Goal: Information Seeking & Learning: Learn about a topic

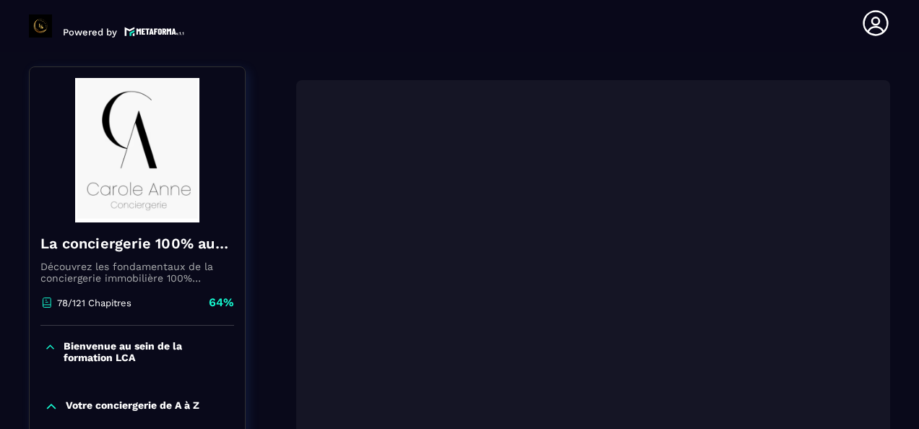
scroll to position [150, 0]
click at [123, 362] on p "Bienvenue au sein de la formation LCA" at bounding box center [147, 351] width 167 height 23
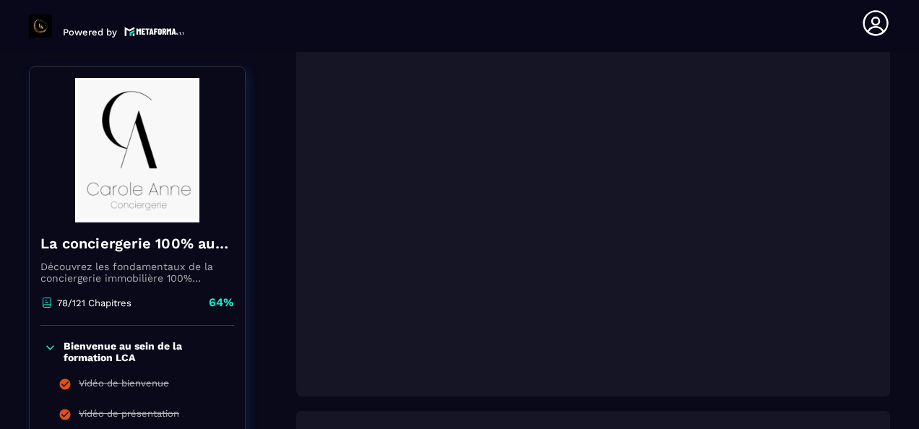
scroll to position [236, 0]
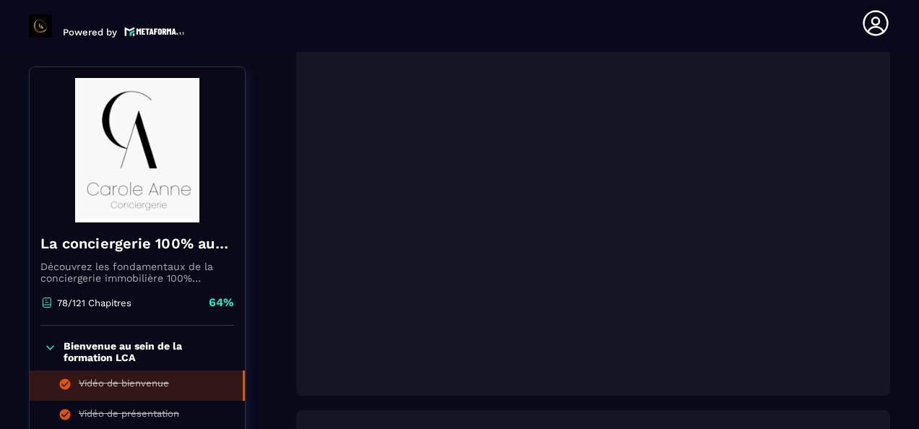
click at [121, 399] on li "Vidéo de bienvenue" at bounding box center [137, 386] width 215 height 30
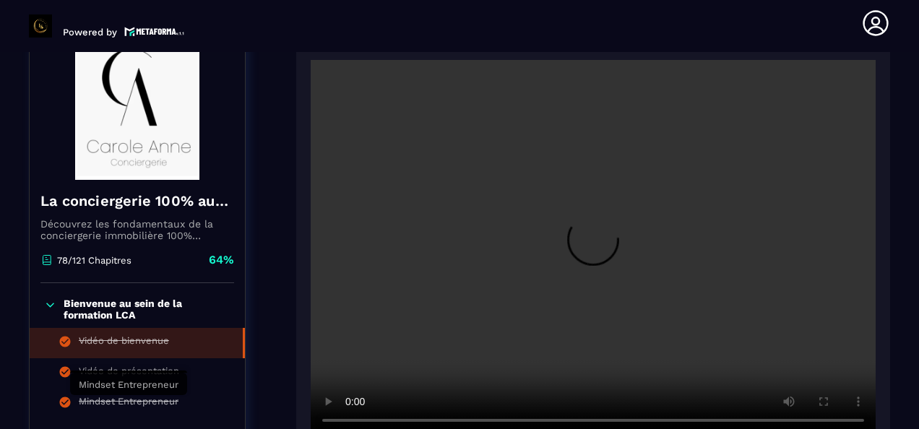
scroll to position [185, 0]
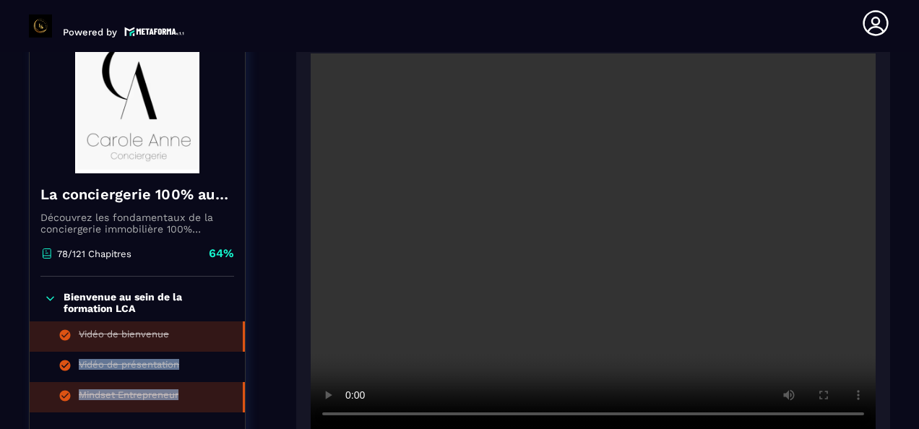
drag, startPoint x: 244, startPoint y: 346, endPoint x: 242, endPoint y: 391, distance: 44.8
click at [242, 391] on ul "Vidéo de bienvenue Vidéo de présentation Mindset Entrepreneur" at bounding box center [137, 367] width 215 height 91
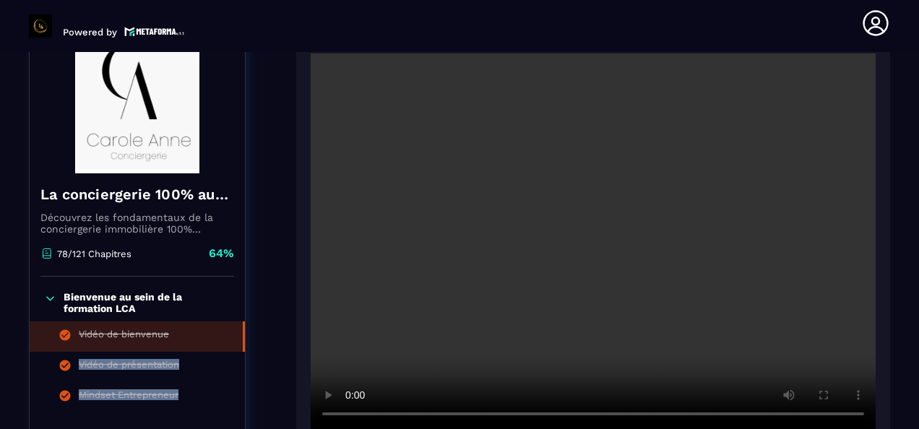
drag, startPoint x: 242, startPoint y: 391, endPoint x: 246, endPoint y: 405, distance: 14.2
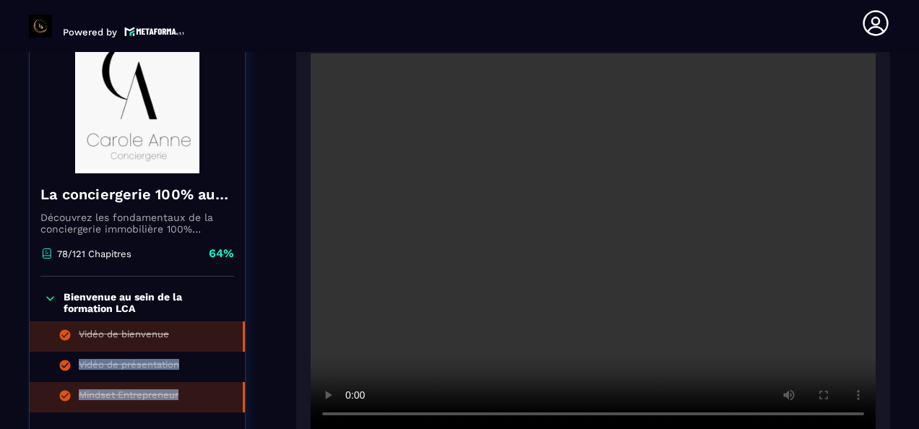
drag, startPoint x: 246, startPoint y: 405, endPoint x: 228, endPoint y: 408, distance: 17.7
click at [228, 408] on li "Mindset Entrepreneur" at bounding box center [137, 397] width 215 height 30
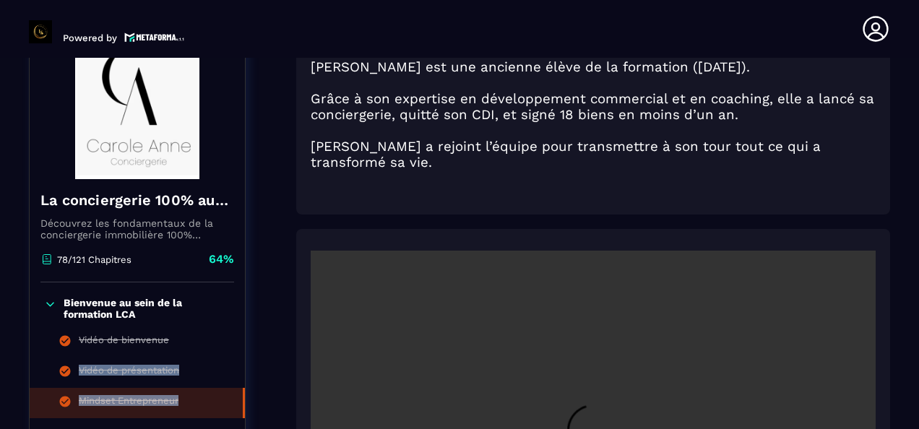
scroll to position [6, 0]
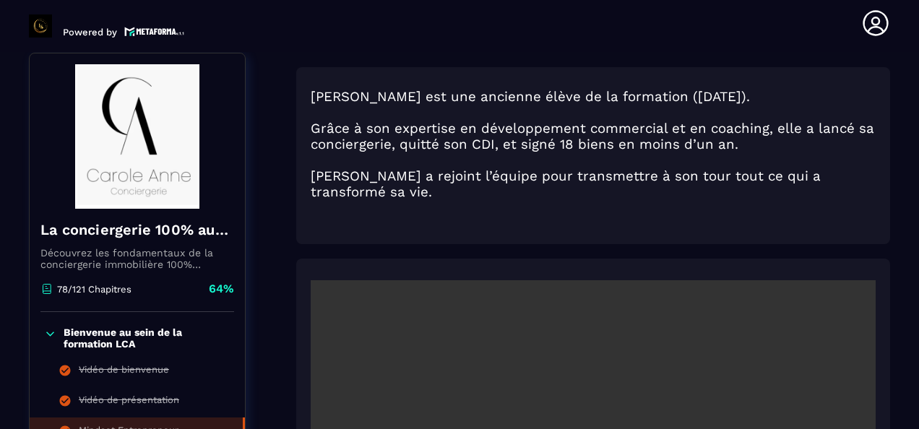
click at [150, 333] on p "Bienvenue au sein de la formation LCA" at bounding box center [147, 338] width 167 height 23
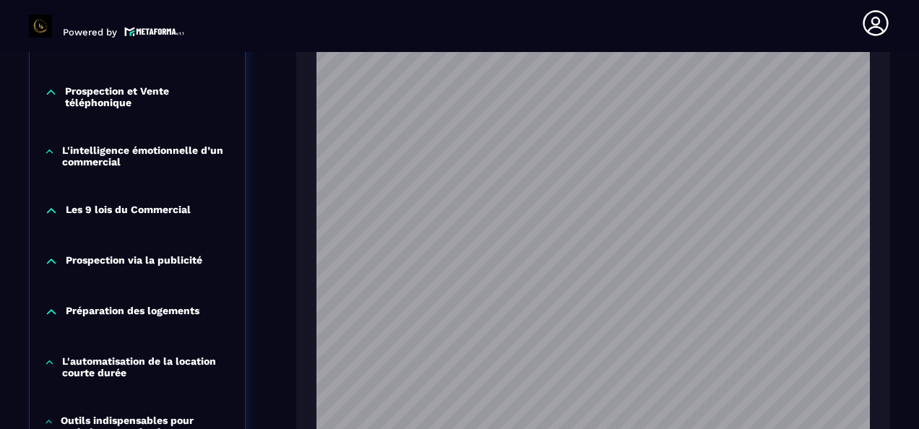
scroll to position [1046, 0]
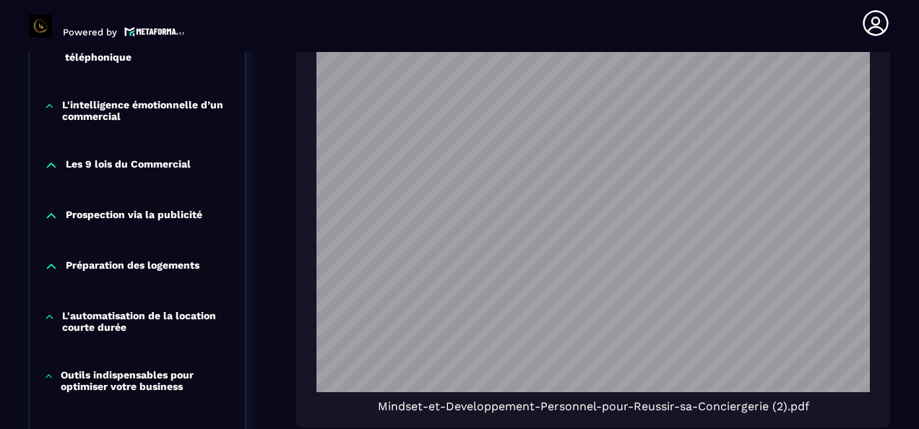
click at [178, 310] on p "L'automatisation de la location courte durée" at bounding box center [146, 321] width 168 height 23
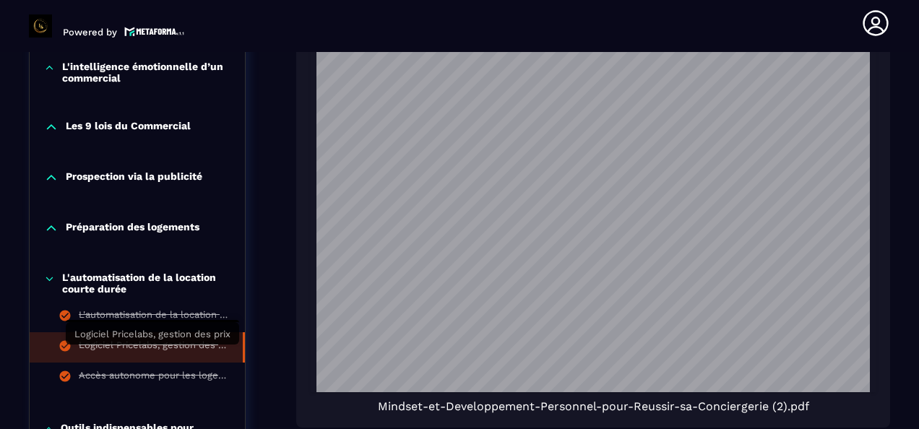
click at [162, 350] on div "Logiciel Pricelabs, gestion des prix" at bounding box center [154, 348] width 150 height 16
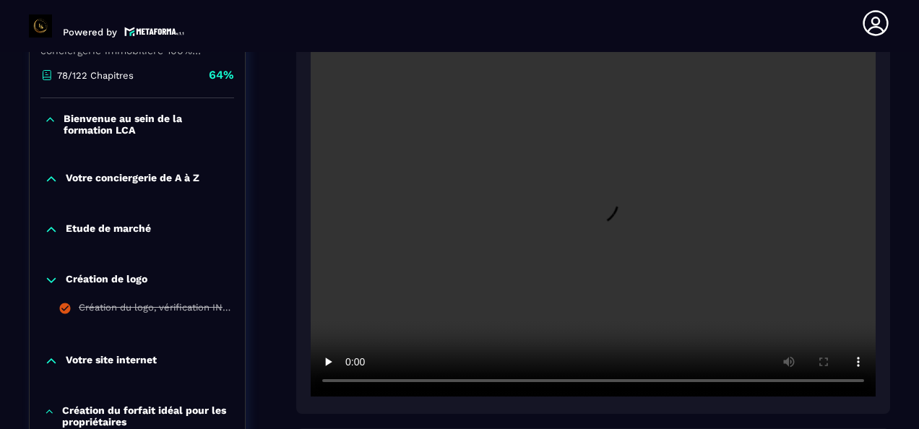
scroll to position [410, 0]
